Goal: Information Seeking & Learning: Compare options

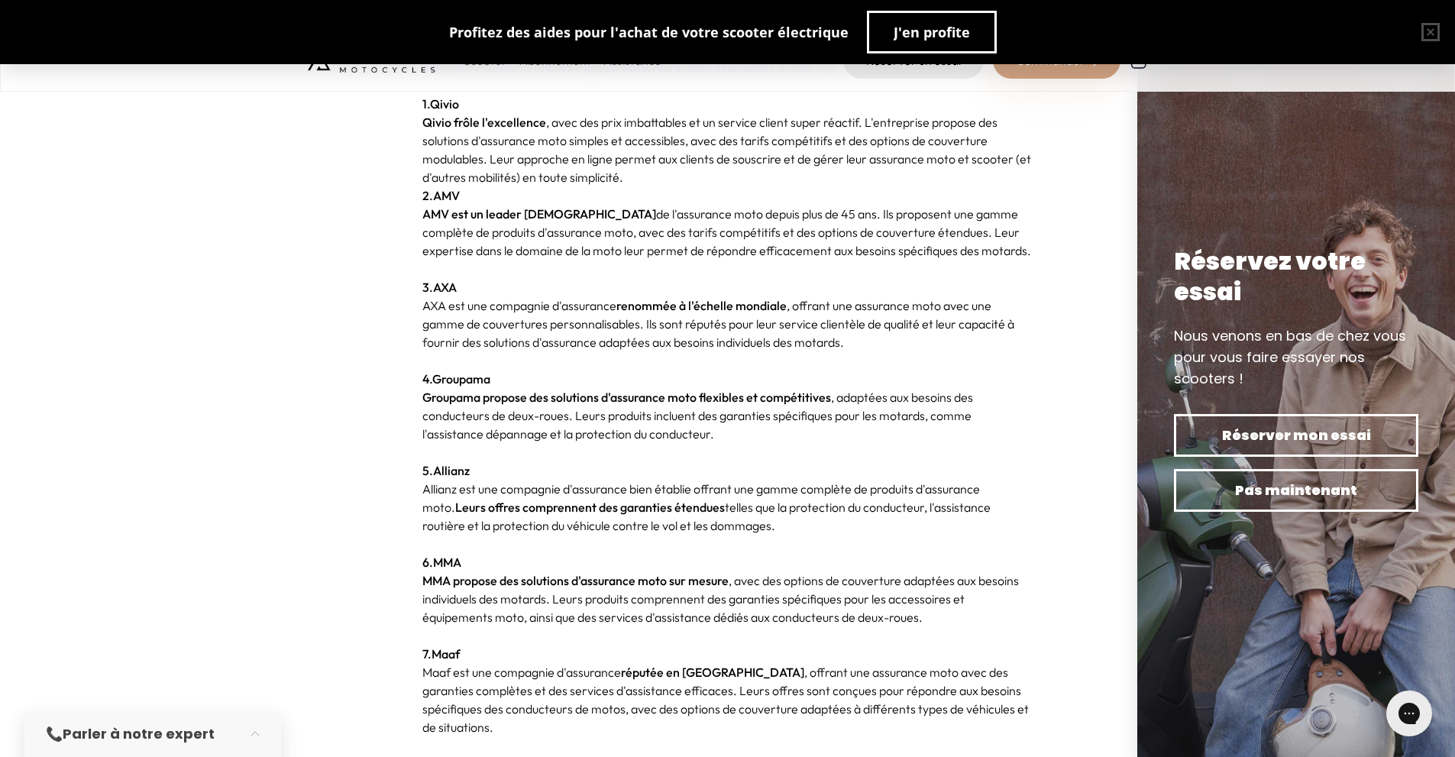
scroll to position [340, 0]
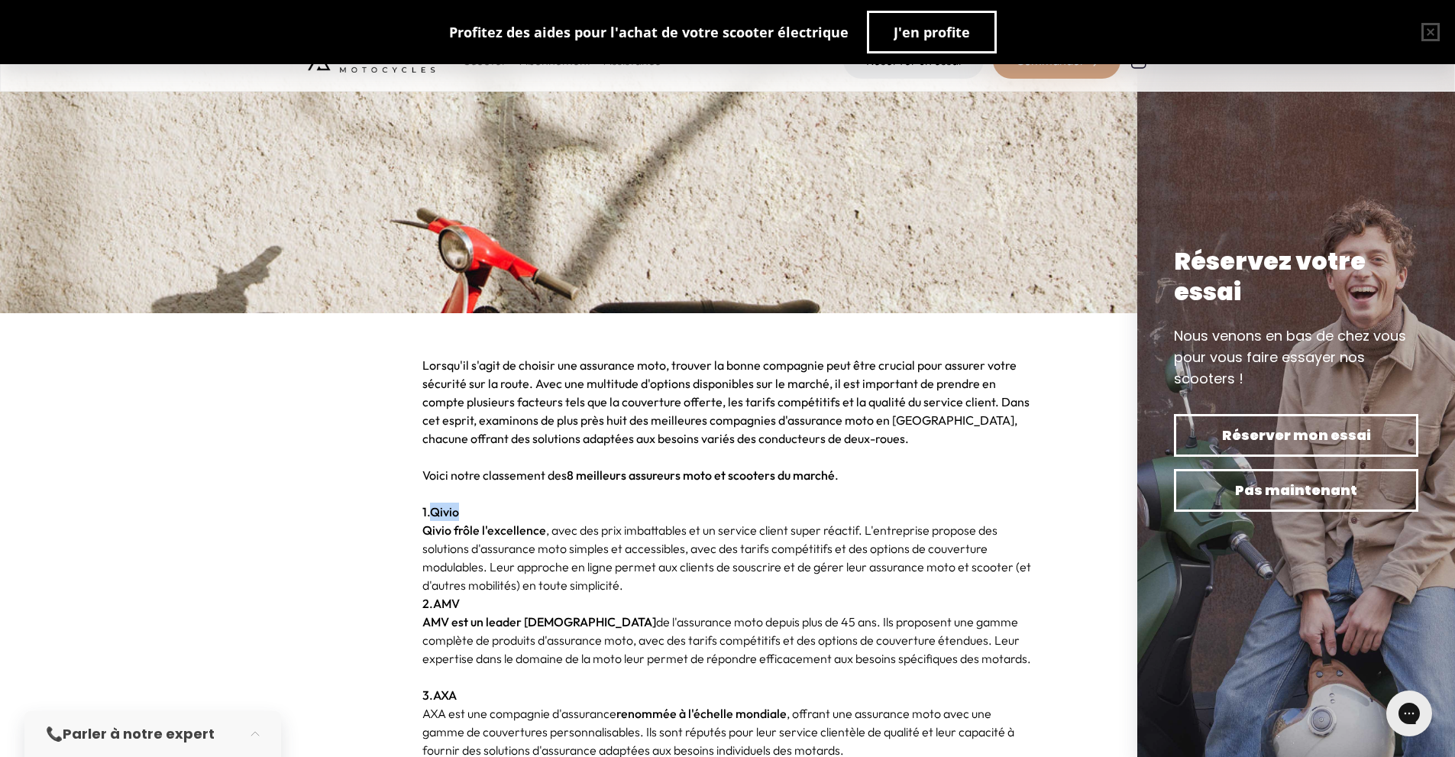
drag, startPoint x: 475, startPoint y: 513, endPoint x: 435, endPoint y: 513, distance: 40.5
click at [435, 513] on h4 "Lorsqu'il s'agit de choisir une assurance moto, trouver la bonne compagnie peut…" at bounding box center [727, 438] width 611 height 165
copy link "Qivio"
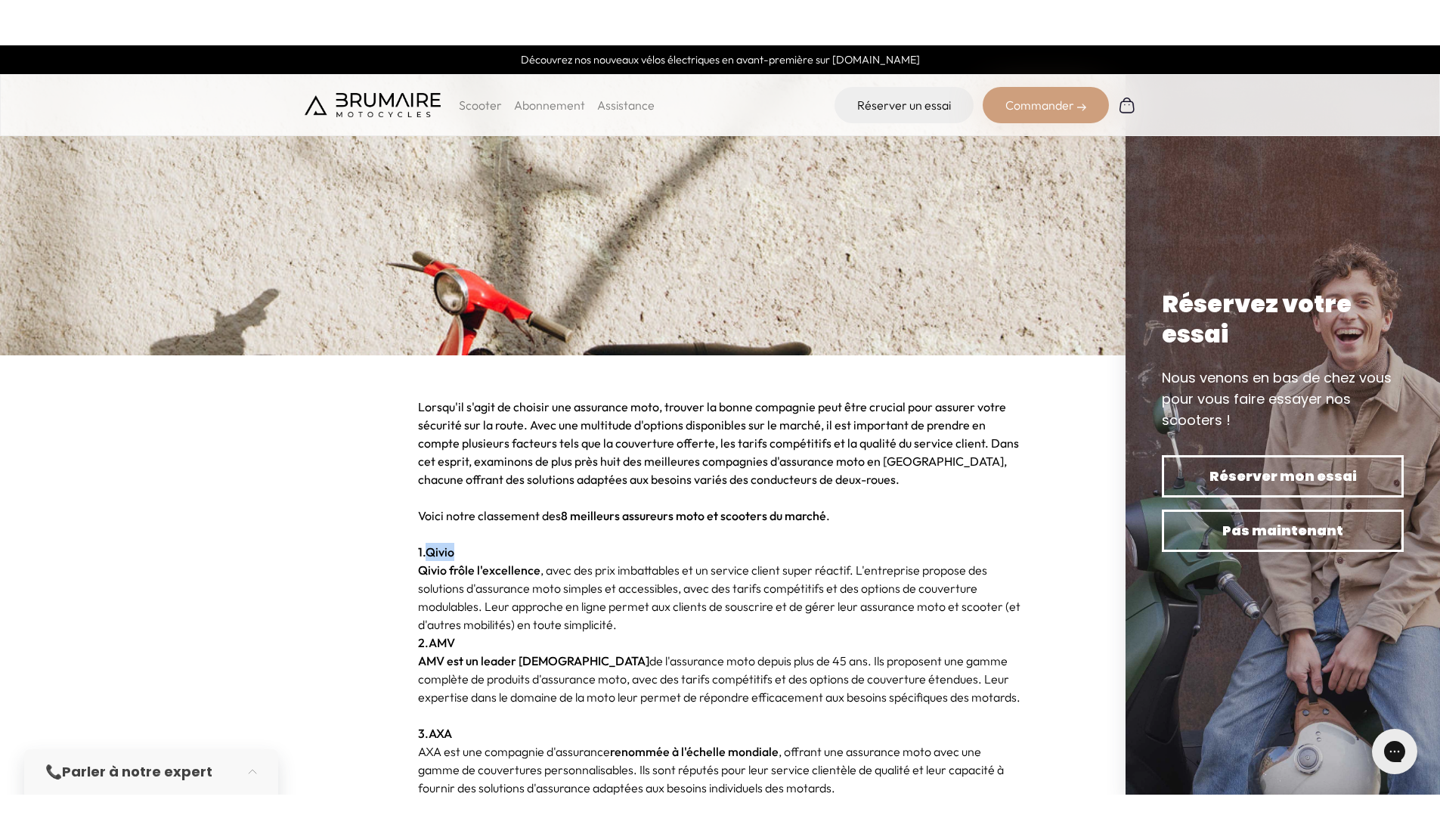
scroll to position [740, 0]
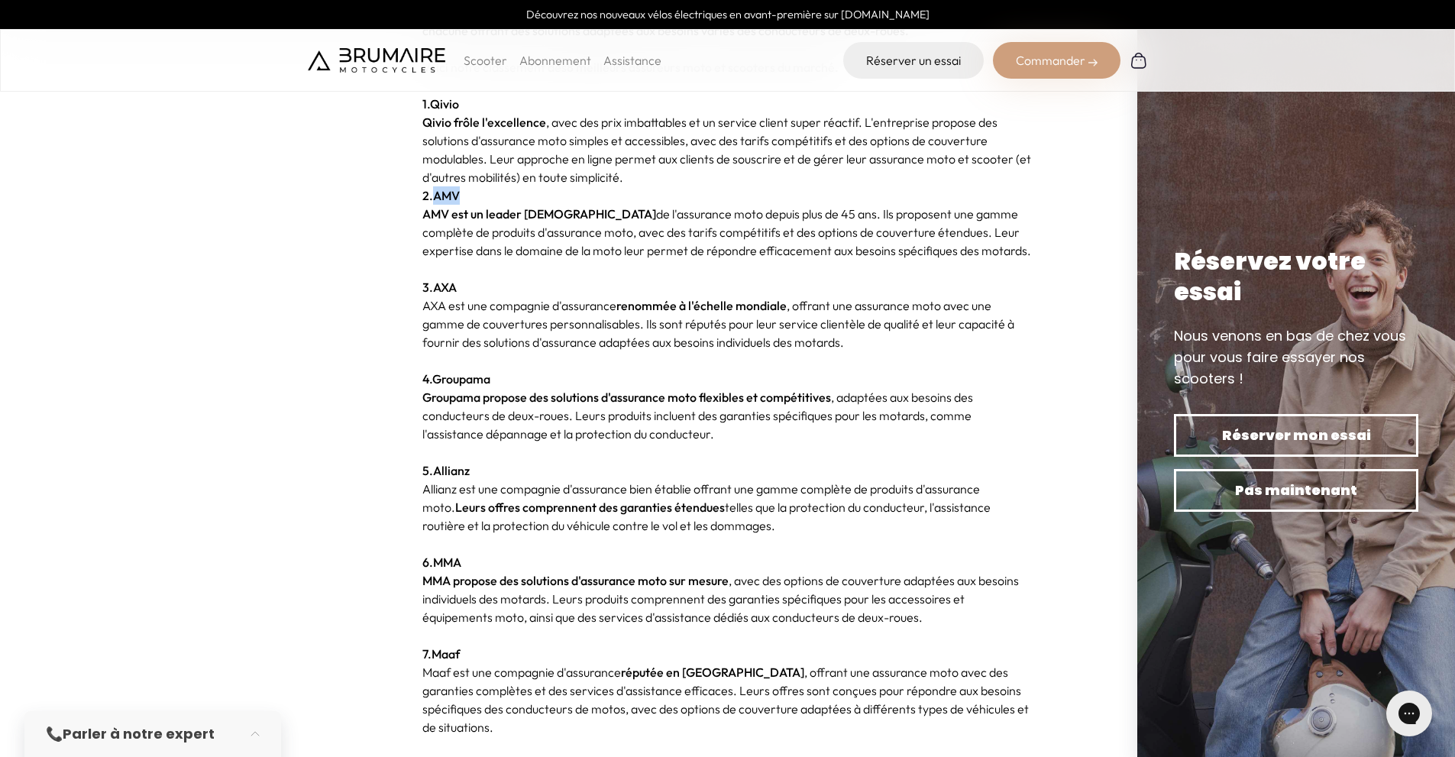
drag, startPoint x: 467, startPoint y: 196, endPoint x: 435, endPoint y: 195, distance: 32.1
click at [435, 195] on p "2. AMV" at bounding box center [727, 195] width 611 height 18
copy link "AMV"
drag, startPoint x: 462, startPoint y: 290, endPoint x: 434, endPoint y: 286, distance: 28.5
click at [434, 286] on p "AMV est un leader français de l'assurance moto depuis plus de 45 ans. Ils propo…" at bounding box center [727, 251] width 611 height 92
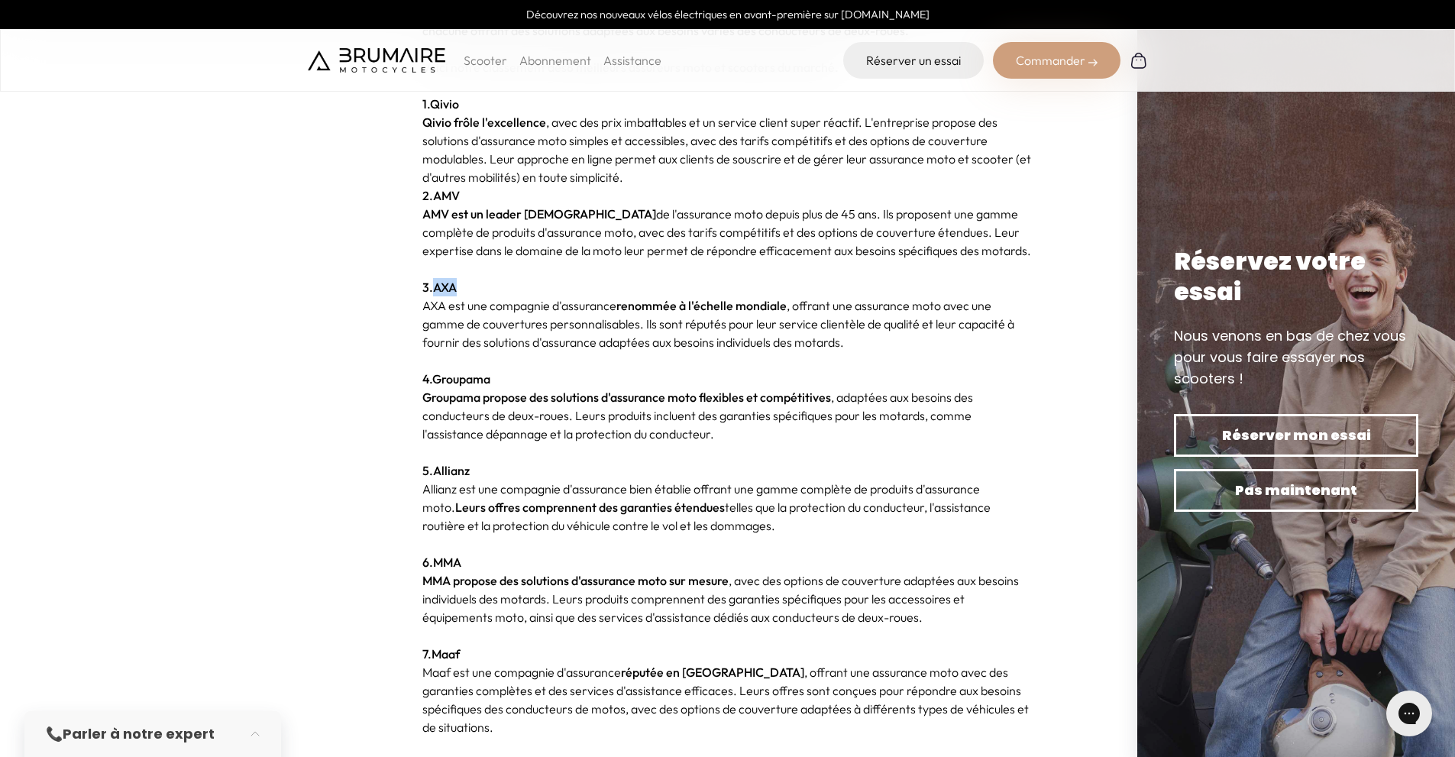
copy link "AXA"
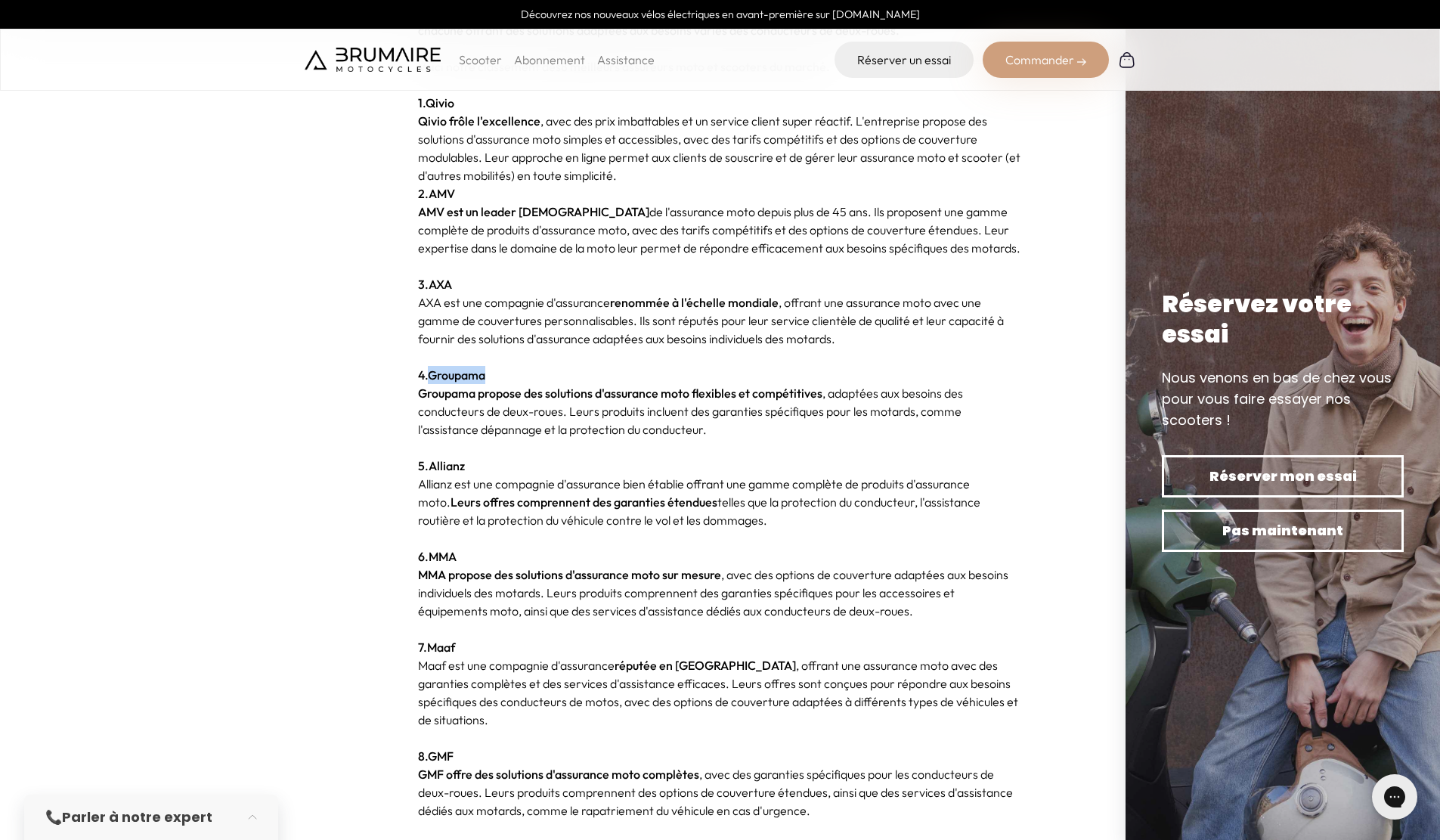
drag, startPoint x: 494, startPoint y: 375, endPoint x: 427, endPoint y: 375, distance: 67.0
click at [427, 375] on p "AXA est une compagnie d'assurance renommée à l'échelle mondiale , offrant une a…" at bounding box center [720, 338] width 605 height 91
copy strong "Groupama"
drag, startPoint x: 468, startPoint y: 463, endPoint x: 417, endPoint y: 467, distance: 51.2
click at [417, 467] on section "Lorsqu'il s'agit de choisir une assurance moto, trouver la bonne compagnie peut…" at bounding box center [720, 384] width 1440 height 956
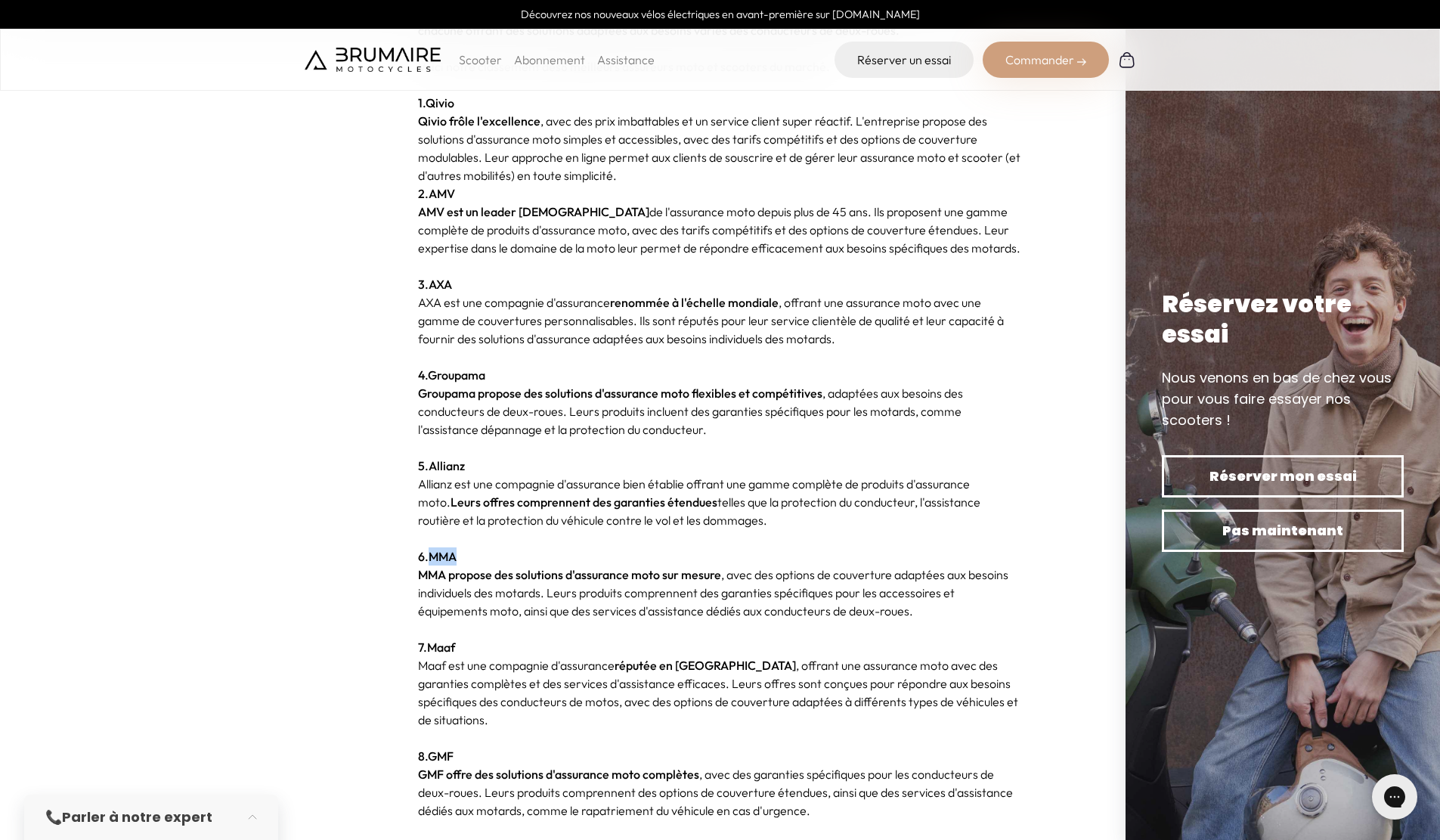
drag, startPoint x: 465, startPoint y: 556, endPoint x: 432, endPoint y: 556, distance: 33.0
click at [432, 556] on p "Allianz est une compagnie d'assurance bien établie offrant une gamme complète d…" at bounding box center [720, 520] width 605 height 91
copy link "MMA"
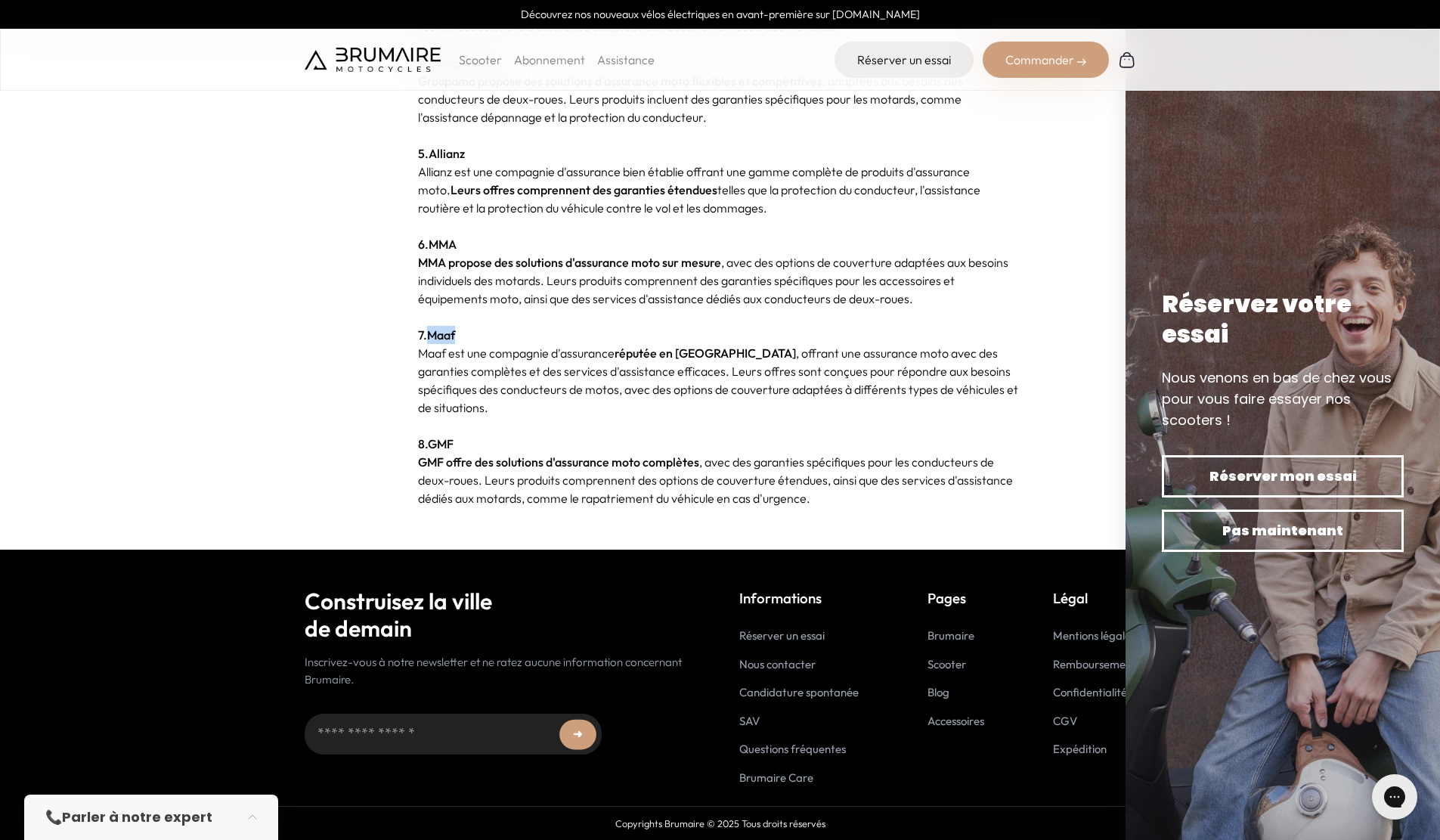
drag, startPoint x: 468, startPoint y: 333, endPoint x: 428, endPoint y: 334, distance: 40.0
click at [429, 335] on p "MMA propose des solutions d'assurance moto sur mesure , avec des options de cou…" at bounding box center [720, 299] width 605 height 91
copy link "Maaf"
copy link "GMF"
